Goal: Register for event/course

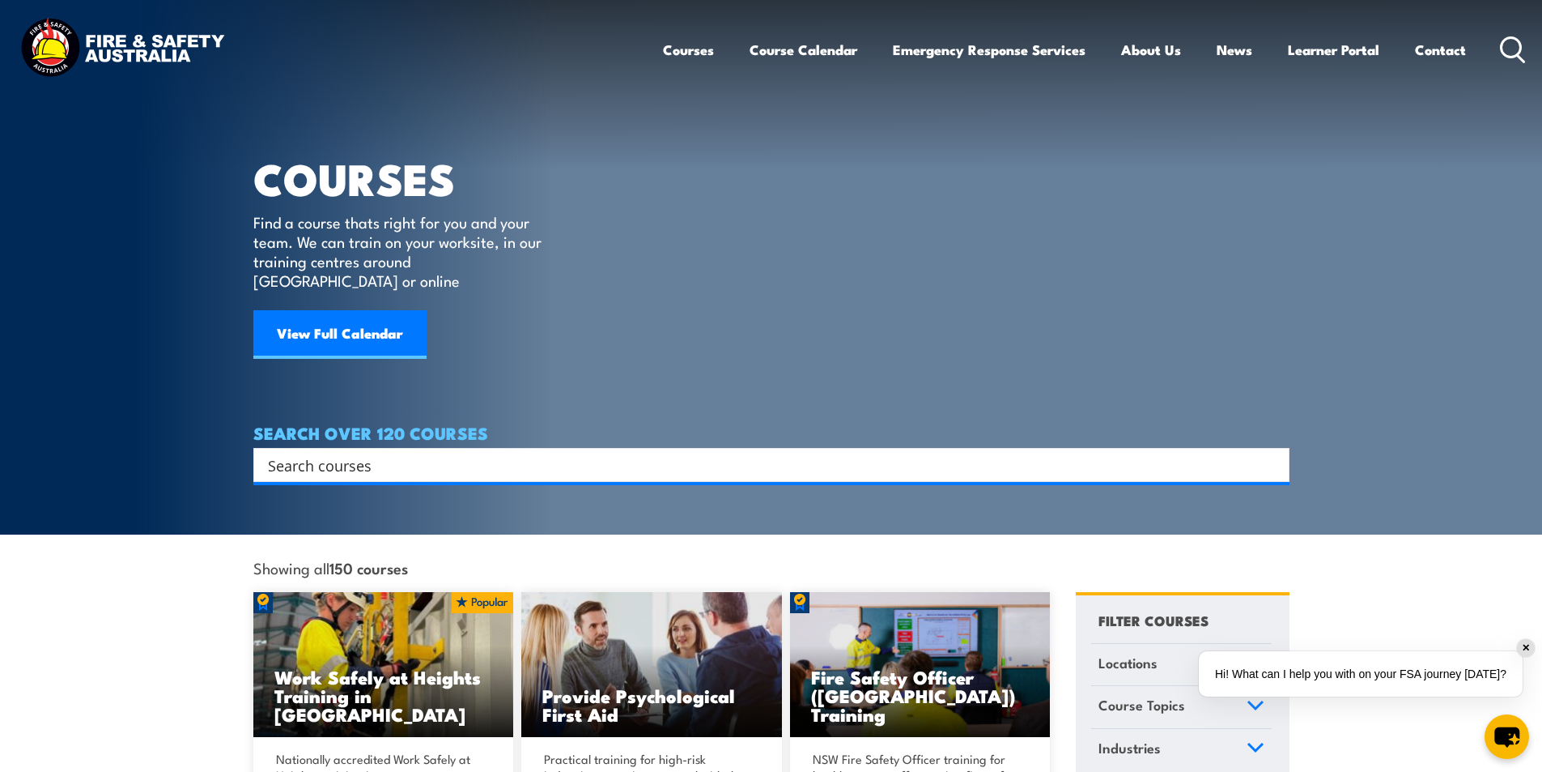
drag, startPoint x: 1524, startPoint y: 645, endPoint x: 1524, endPoint y: 613, distance: 32.4
click at [1524, 645] on div "✕" at bounding box center [1526, 648] width 18 height 18
click at [503, 154] on div "COURSES Find a course thats right for you and your team. We can train on your w…" at bounding box center [409, 199] width 312 height 399
click at [332, 453] on input "Search input" at bounding box center [761, 465] width 986 height 24
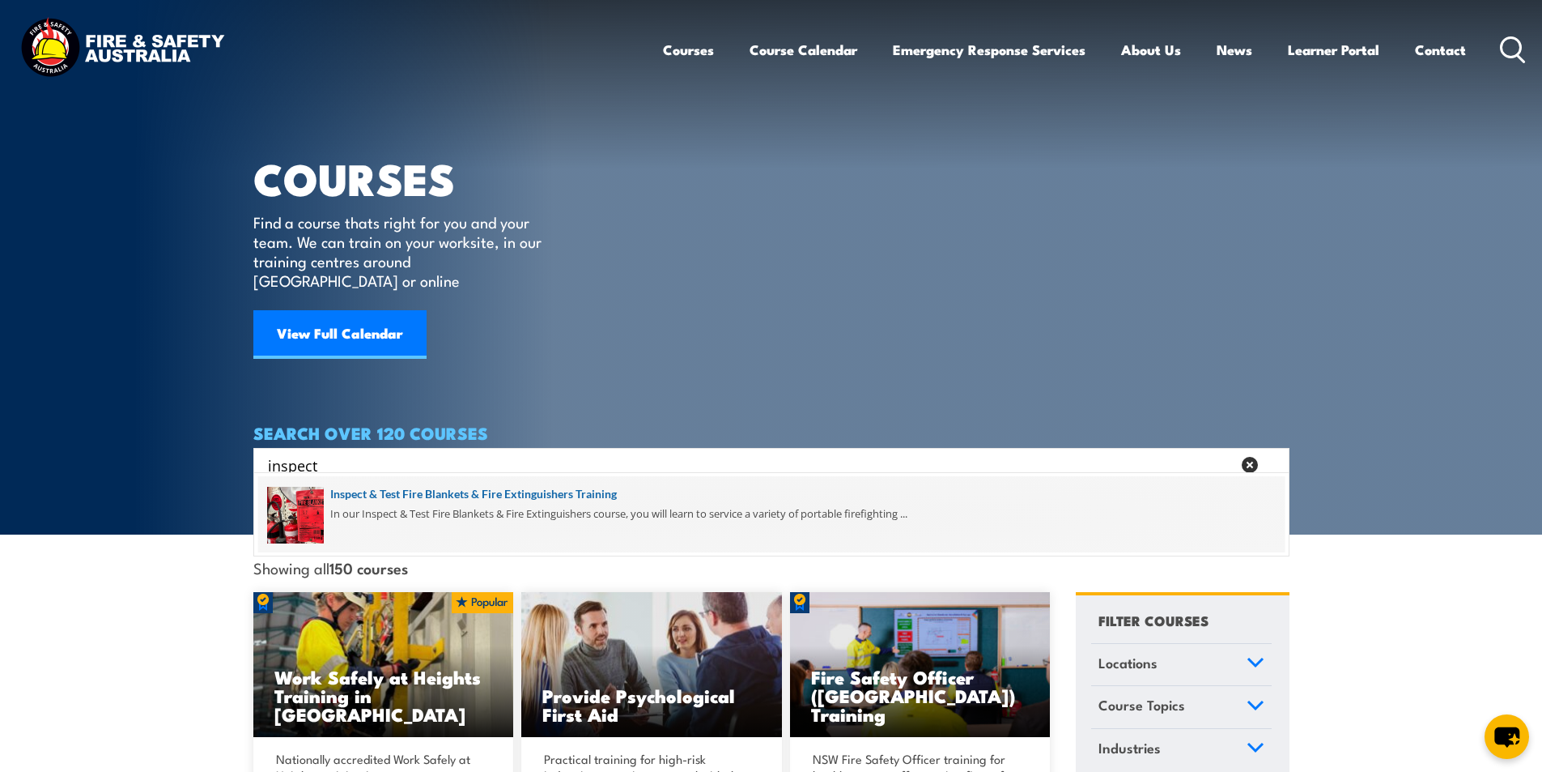
type input "inspect"
click at [540, 492] on span at bounding box center [771, 514] width 1027 height 76
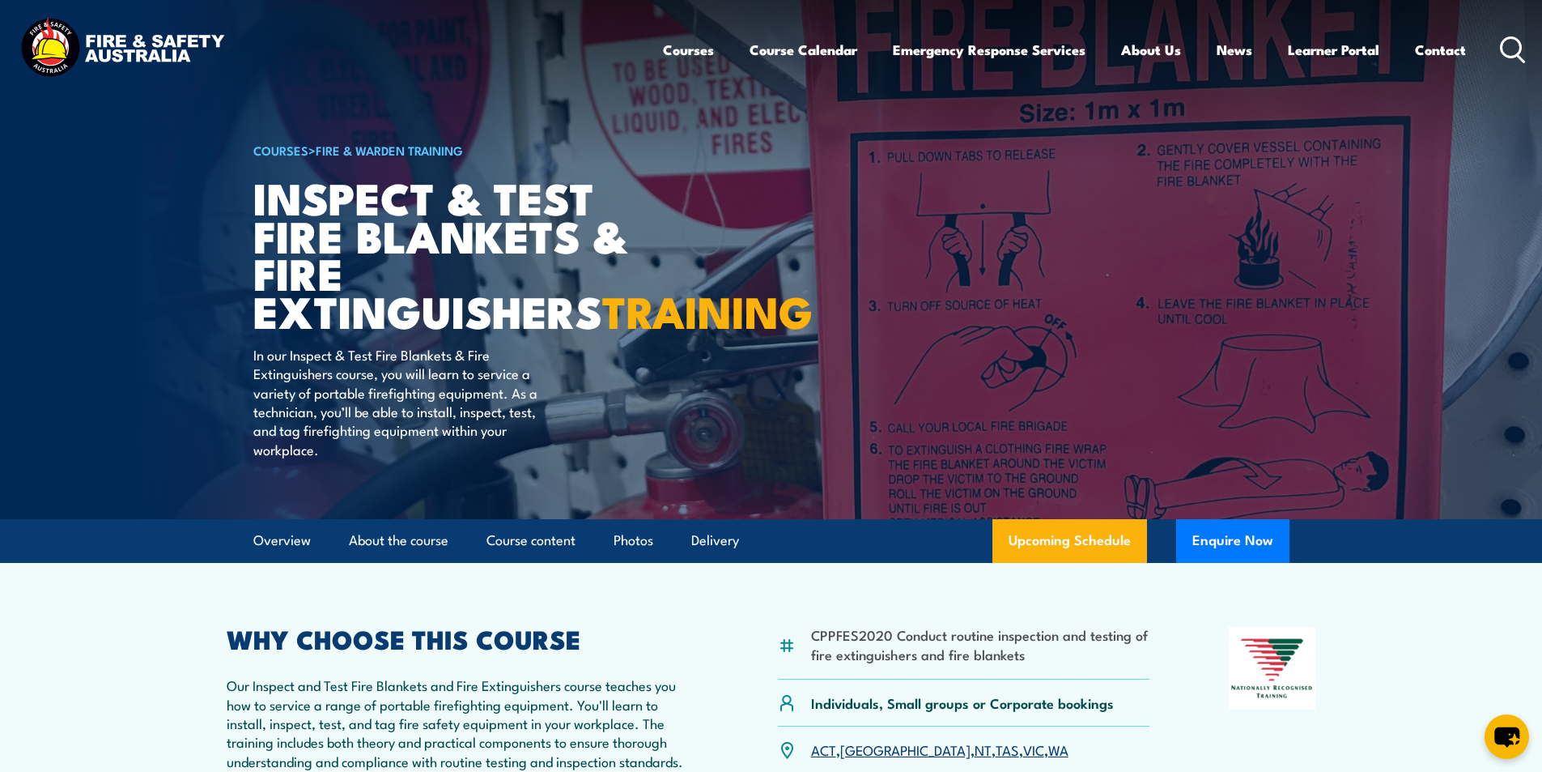
click at [1509, 47] on icon at bounding box center [1513, 49] width 26 height 27
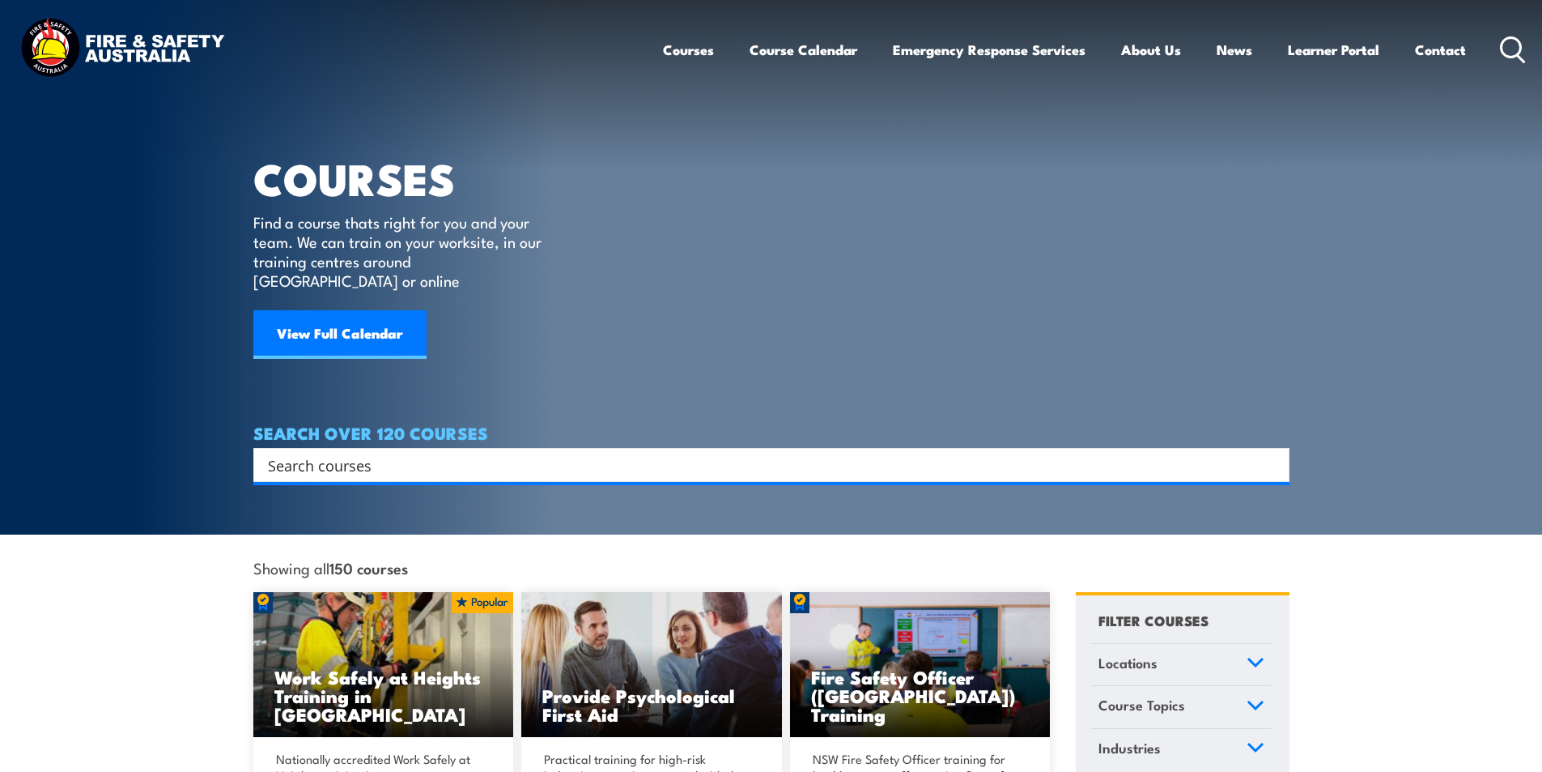
click at [385, 453] on input "Search input" at bounding box center [761, 465] width 986 height 24
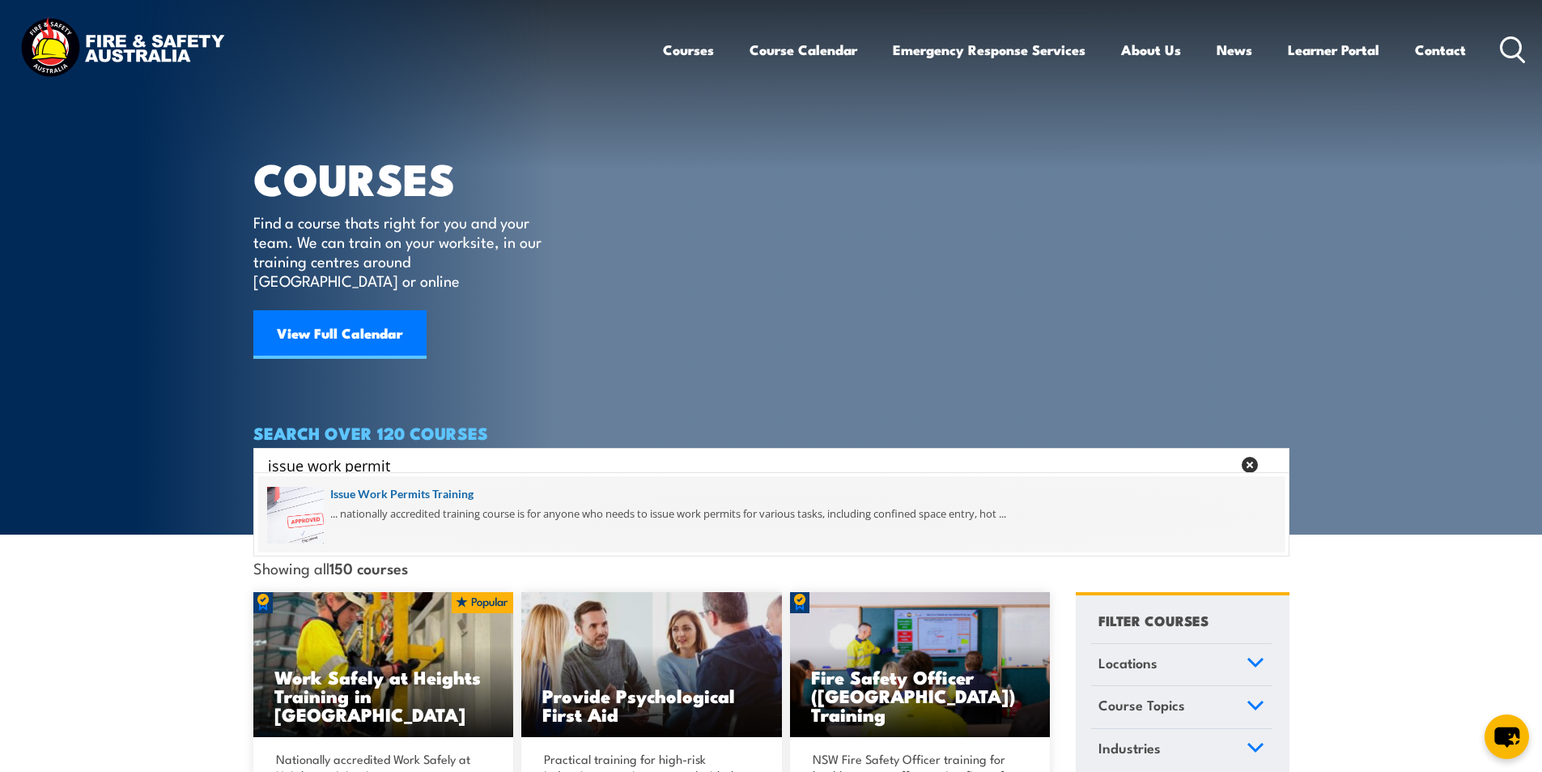
type input "issue work permit"
click at [453, 492] on span at bounding box center [771, 514] width 1027 height 76
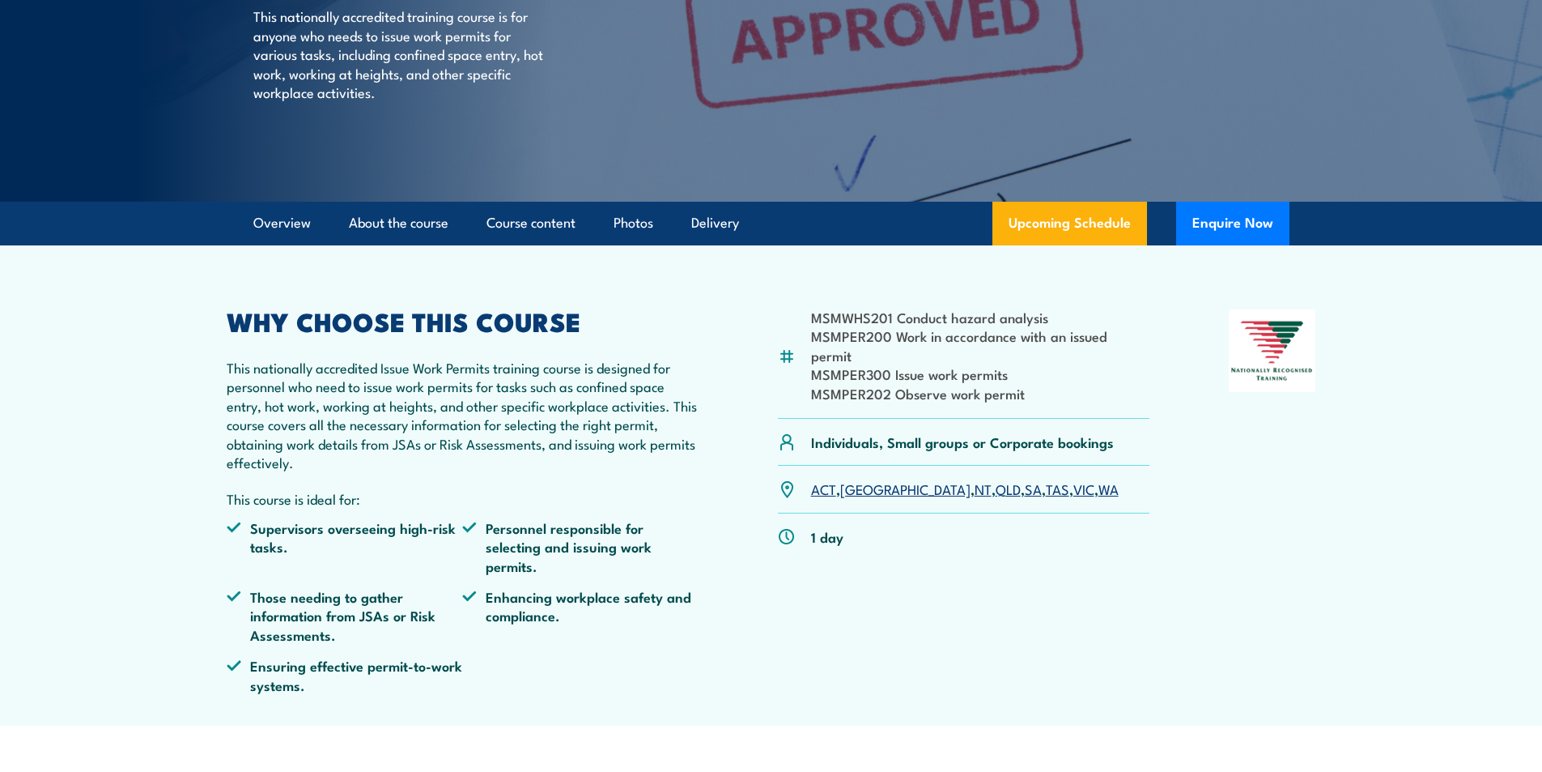
scroll to position [324, 0]
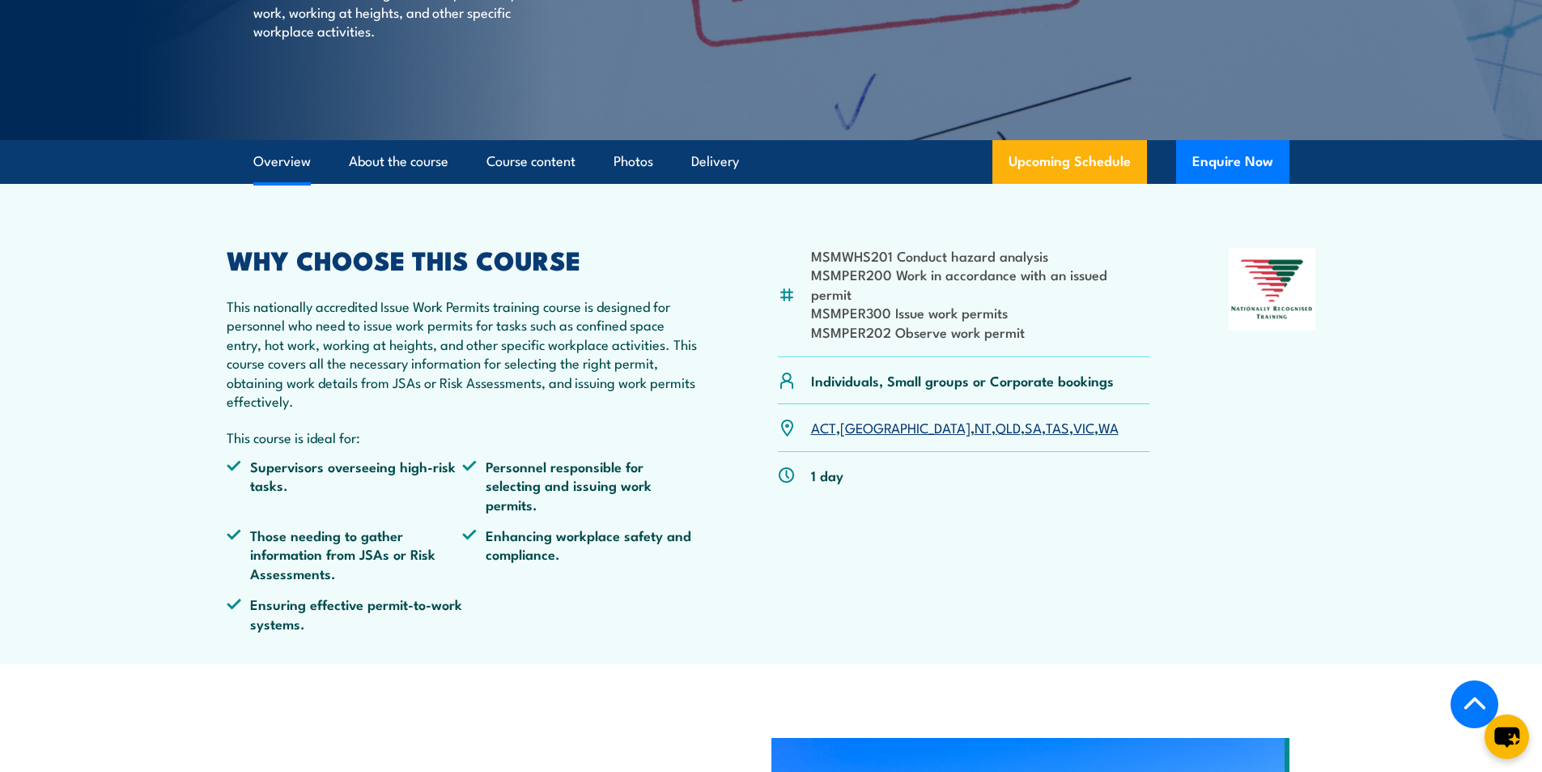
click at [861, 417] on link "NSW" at bounding box center [905, 426] width 130 height 19
click at [975, 417] on link "NT" at bounding box center [983, 426] width 17 height 19
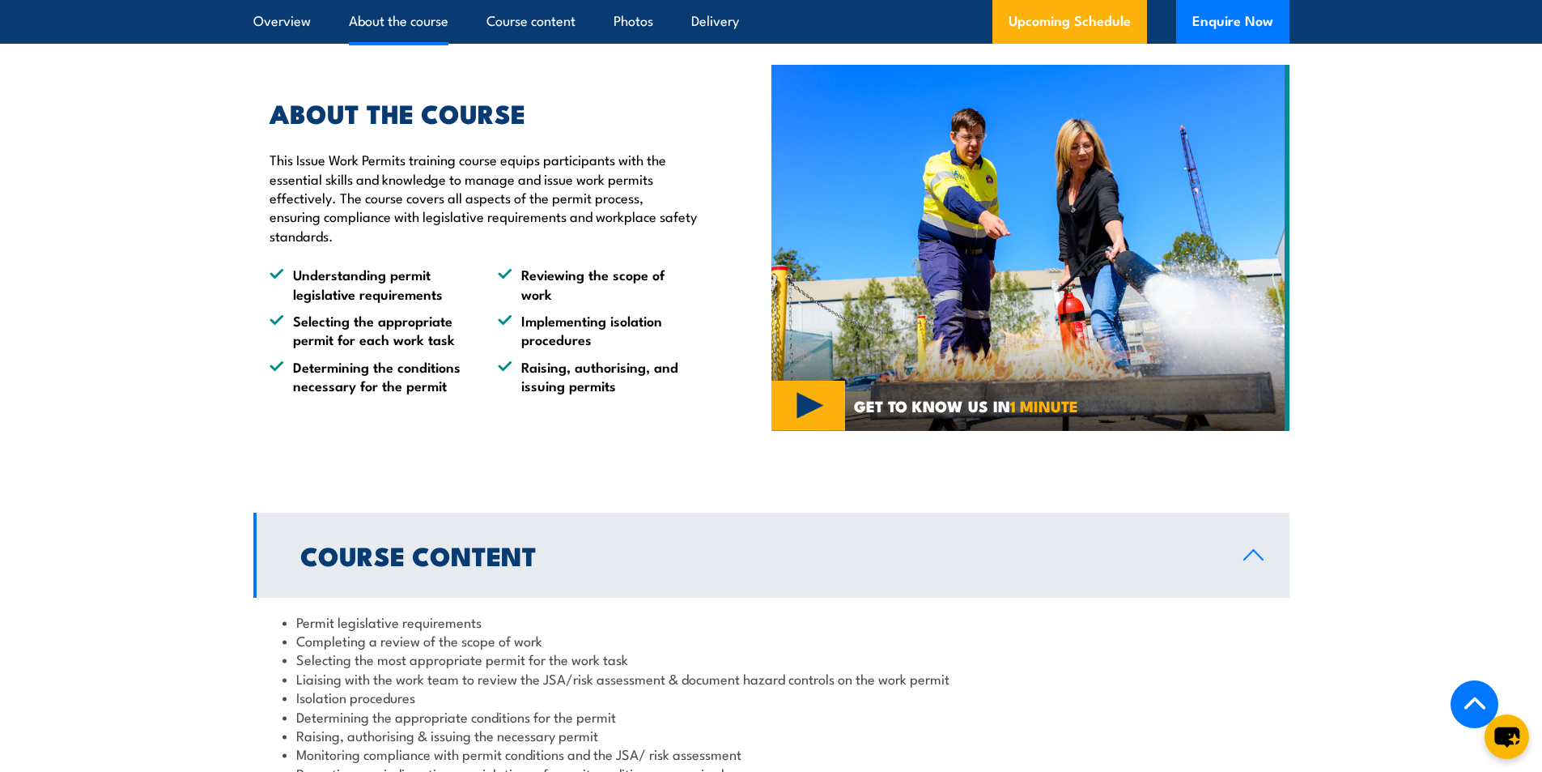
scroll to position [1052, 0]
